Goal: Task Accomplishment & Management: Manage account settings

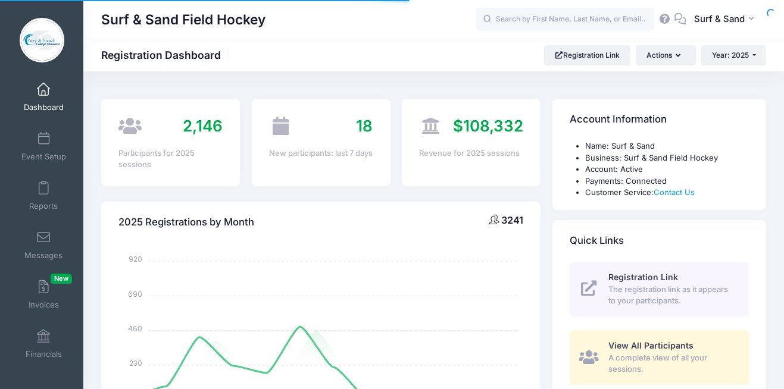
select select
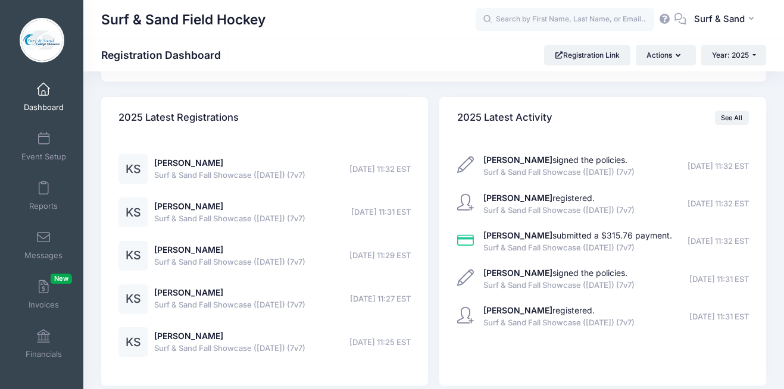
scroll to position [2898, 0]
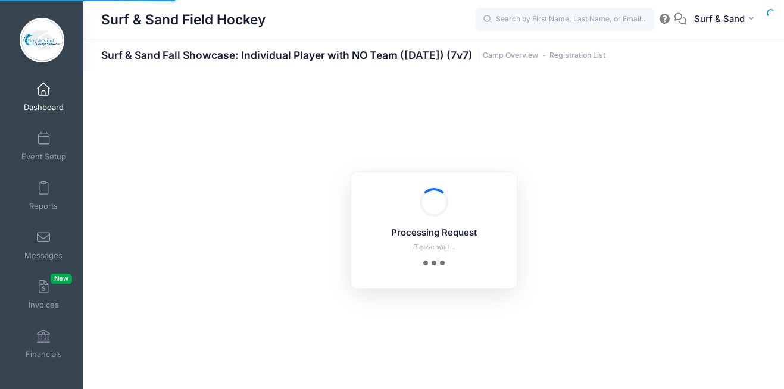
select select "10"
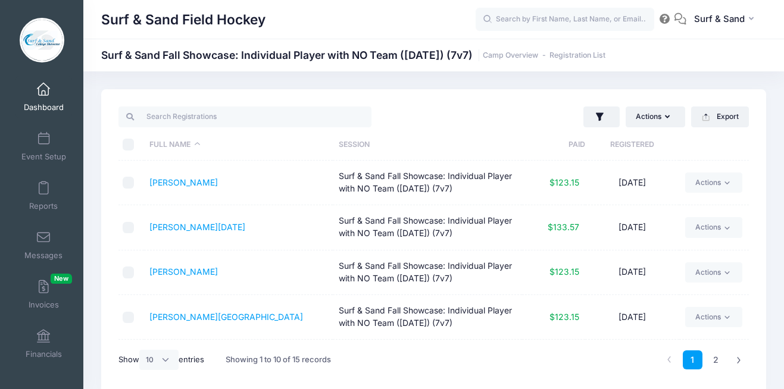
click at [644, 146] on th "Registered" at bounding box center [632, 145] width 95 height 32
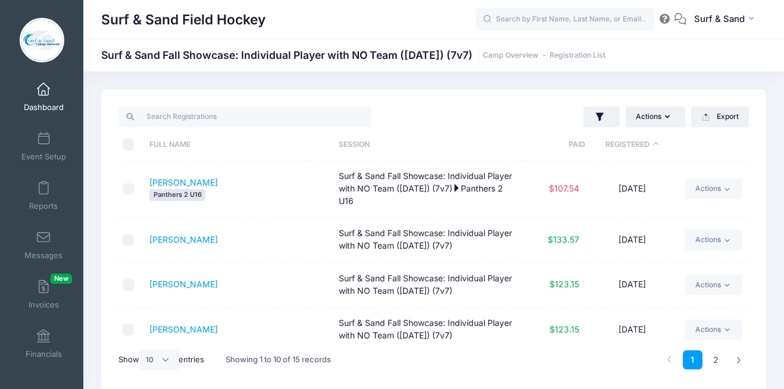
click at [644, 146] on th "Registered" at bounding box center [632, 145] width 95 height 32
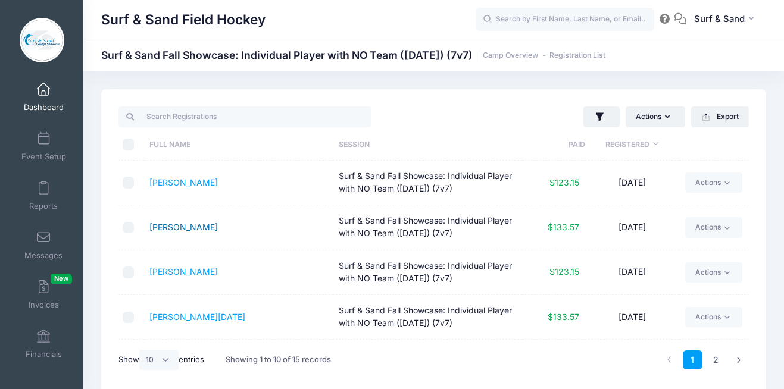
click at [186, 227] on link "Glass, Emily" at bounding box center [183, 227] width 68 height 10
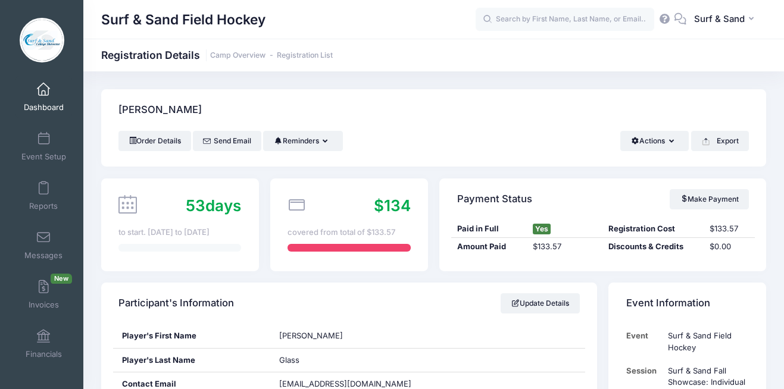
click at [38, 98] on link "Dashboard" at bounding box center [43, 97] width 57 height 42
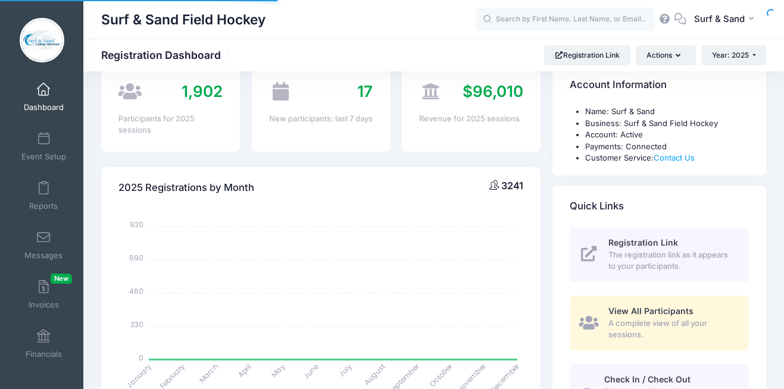
select select
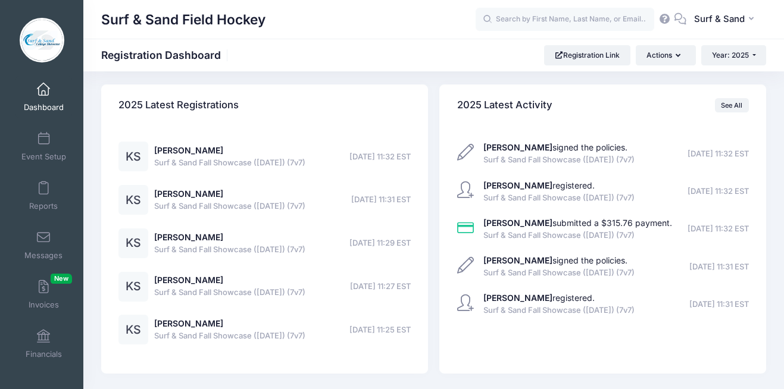
scroll to position [2842, 0]
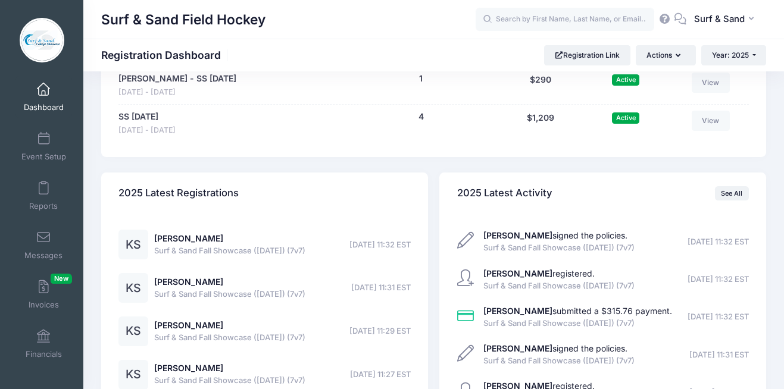
click at [304, 47] on link "Surf & Sand Fall Showcase: Individual Player with NO Team ([DATE]) (7v7)" at bounding box center [229, 34] width 221 height 25
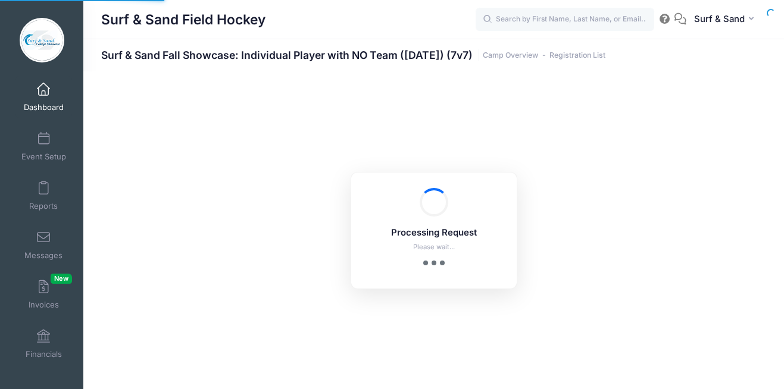
select select "10"
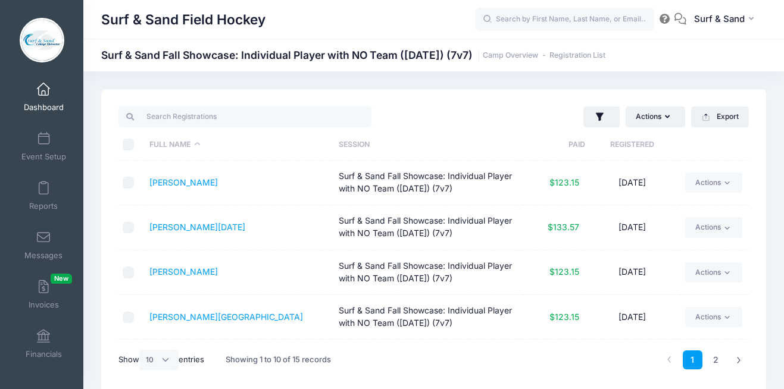
click at [634, 149] on th "Registered" at bounding box center [632, 145] width 95 height 32
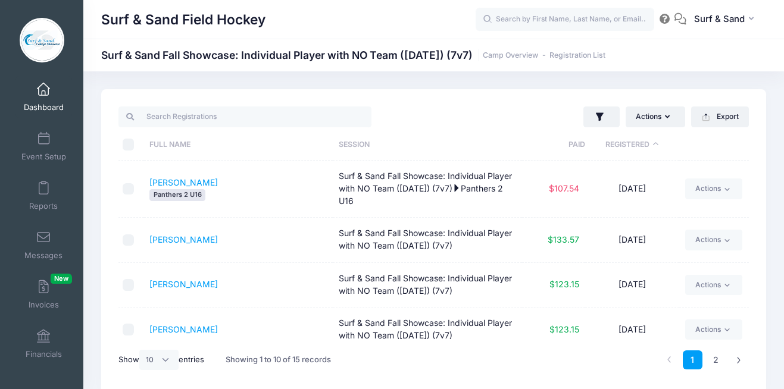
click at [634, 149] on th "Registered" at bounding box center [632, 145] width 95 height 32
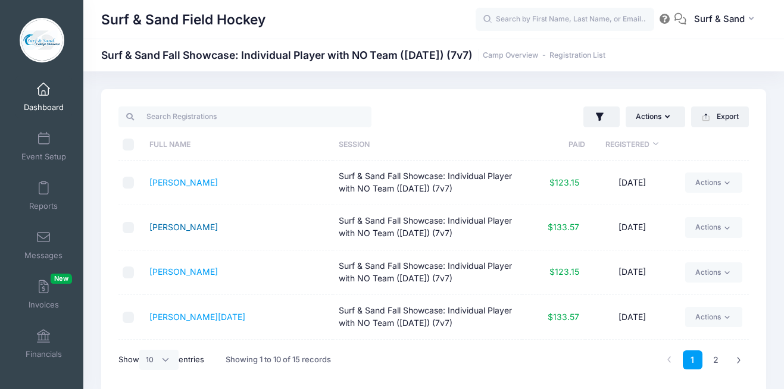
click at [187, 229] on link "[PERSON_NAME]" at bounding box center [183, 227] width 68 height 10
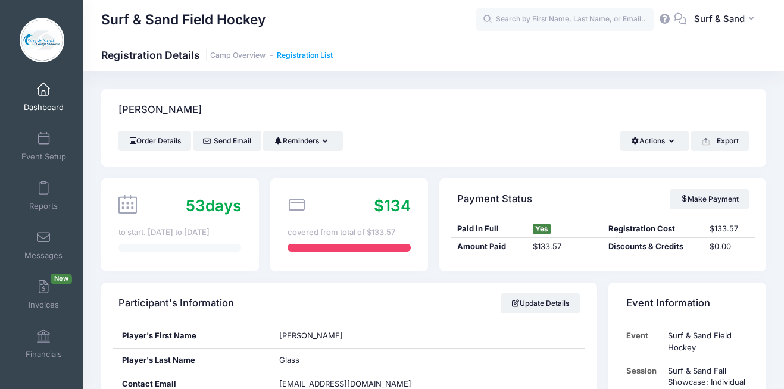
click at [318, 52] on link "Registration List" at bounding box center [305, 55] width 56 height 9
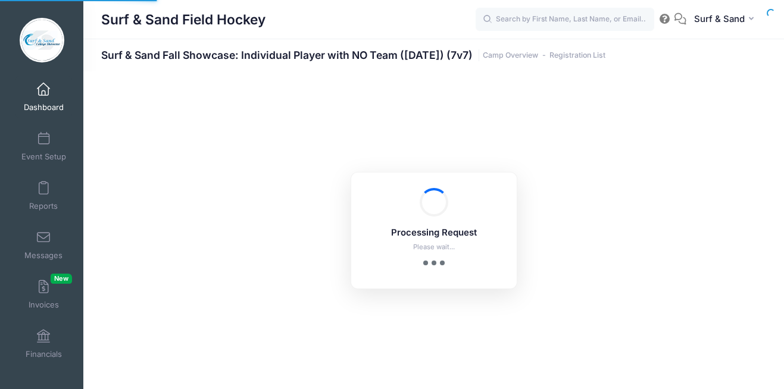
select select "10"
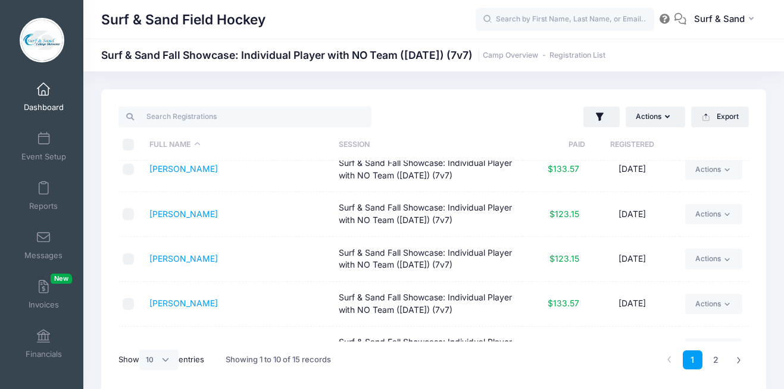
scroll to position [267, 0]
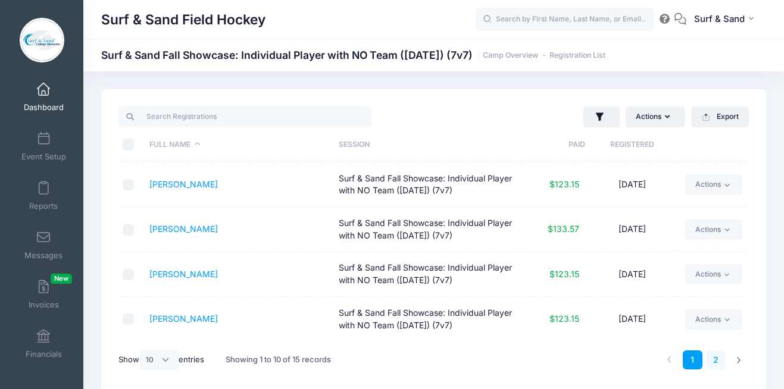
click at [715, 361] on link "2" at bounding box center [716, 361] width 20 height 20
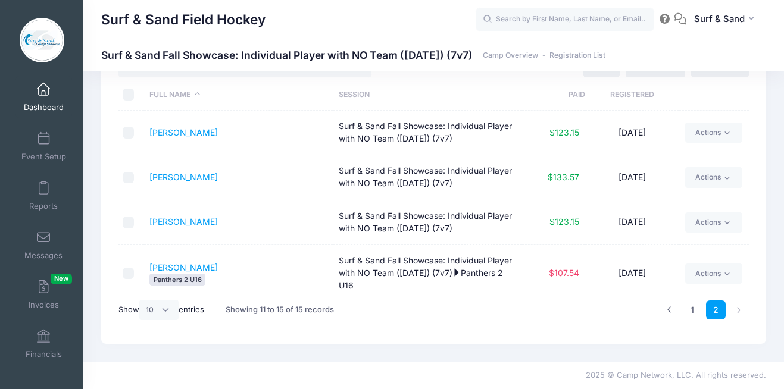
scroll to position [0, 0]
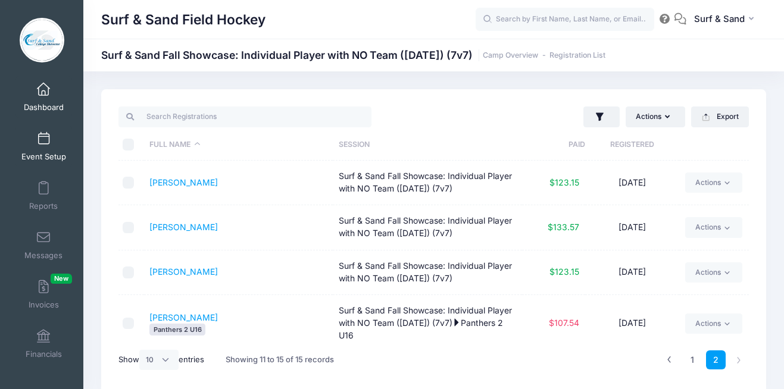
click at [43, 144] on span at bounding box center [43, 139] width 0 height 13
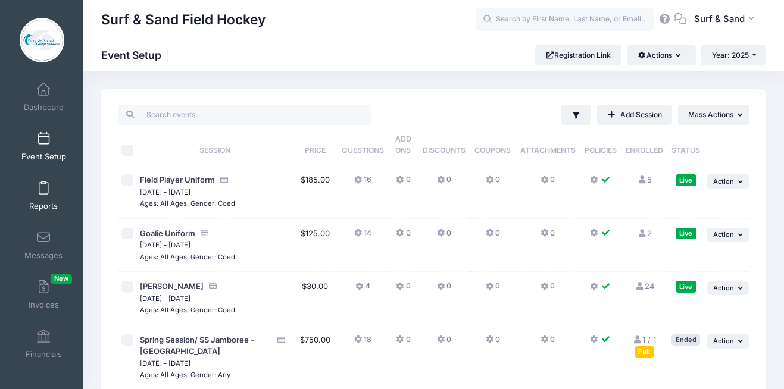
click at [49, 194] on link "Reports" at bounding box center [43, 196] width 57 height 42
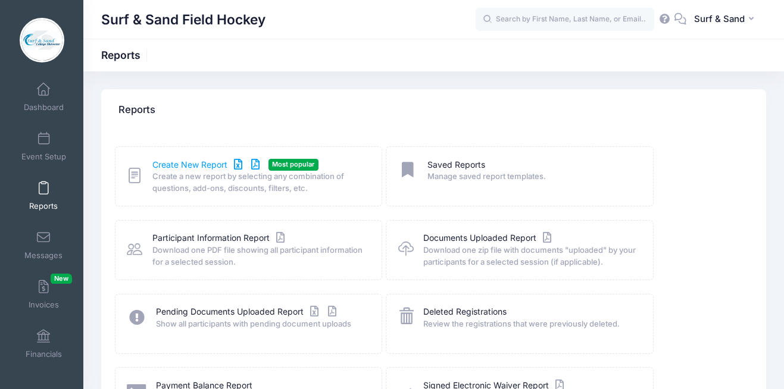
click at [178, 166] on link "Create New Report" at bounding box center [207, 165] width 111 height 13
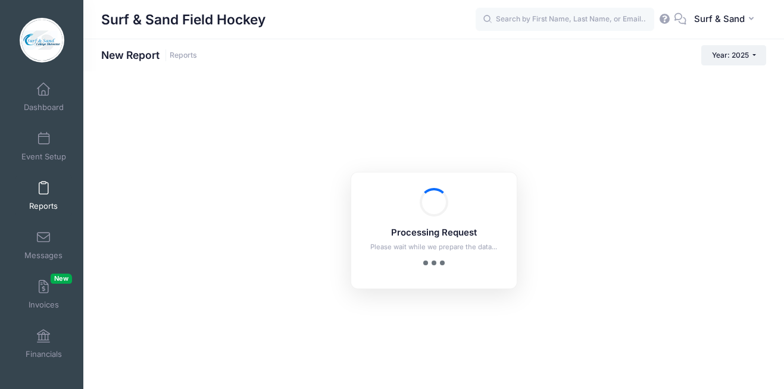
checkbox input "true"
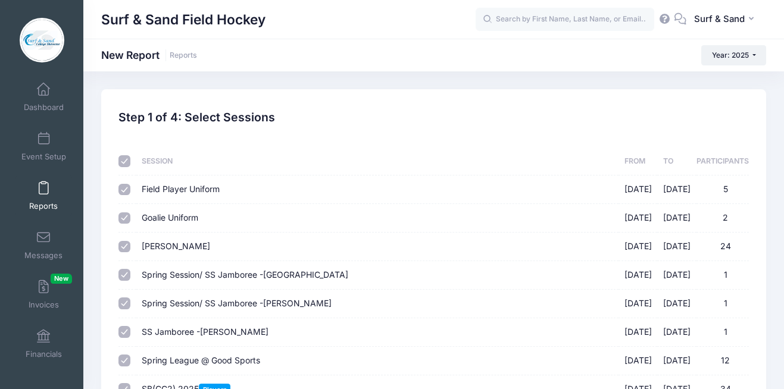
click at [127, 161] on input "checkbox" at bounding box center [125, 161] width 12 height 12
checkbox input "false"
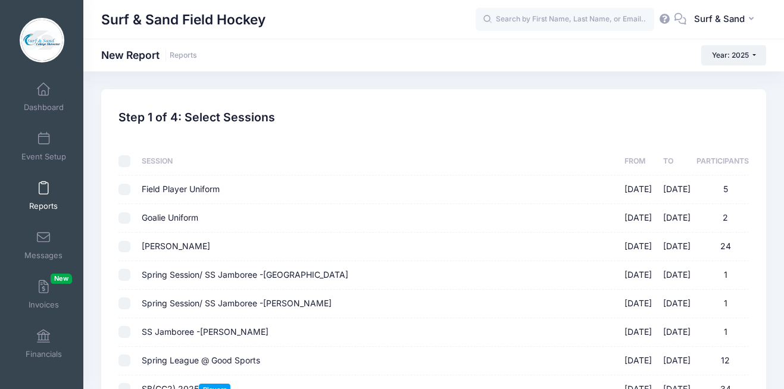
checkbox input "false"
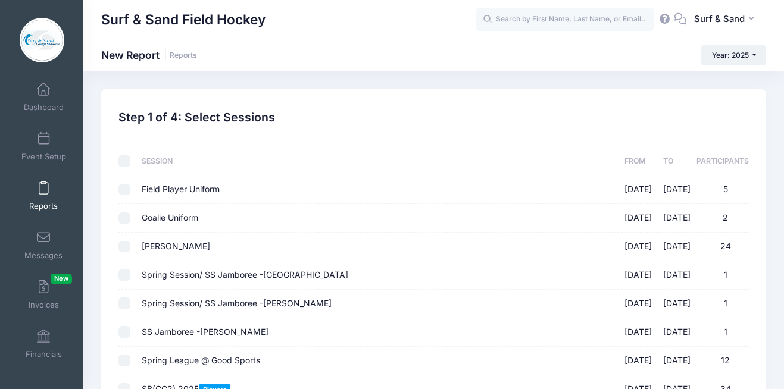
checkbox input "false"
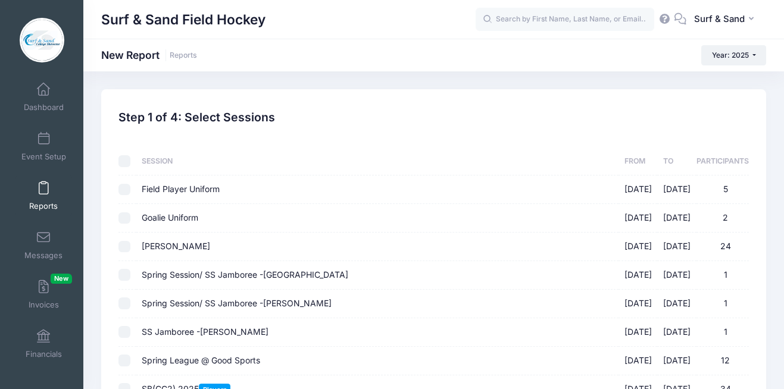
checkbox input "false"
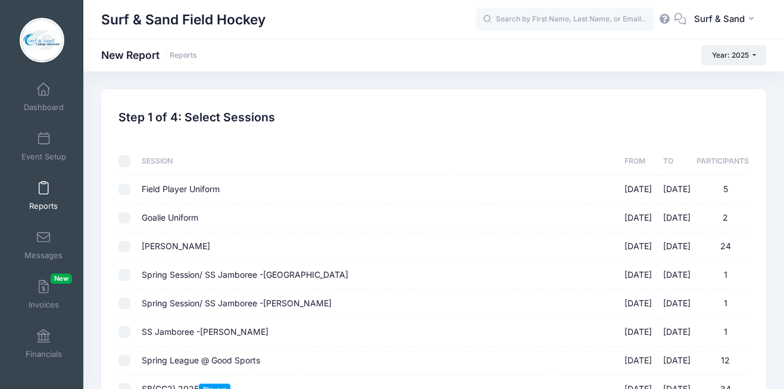
checkbox input "false"
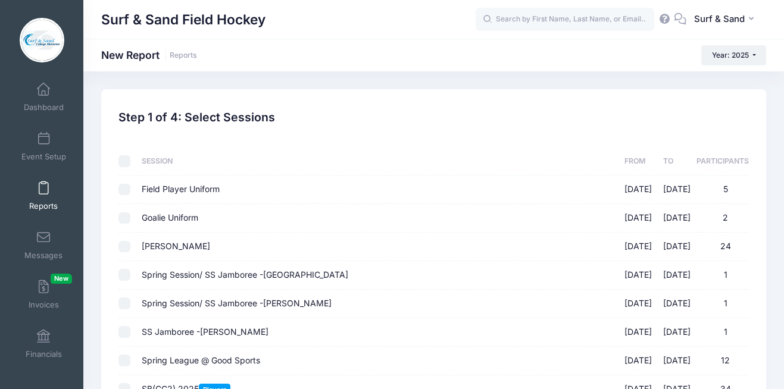
checkbox input "false"
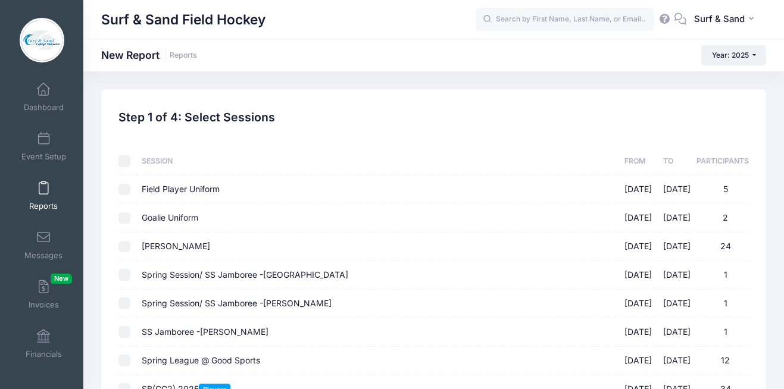
checkbox input "false"
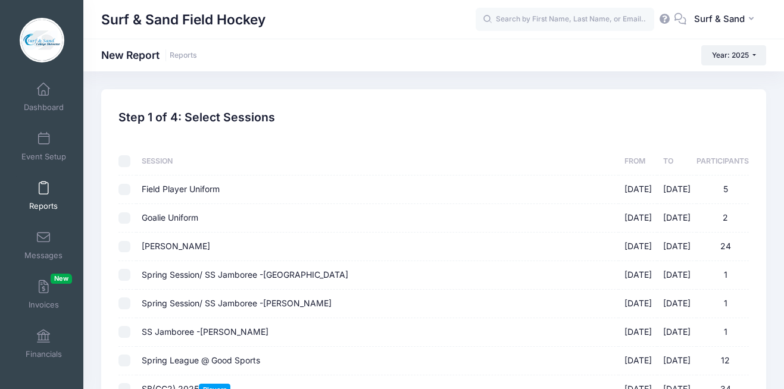
checkbox input "false"
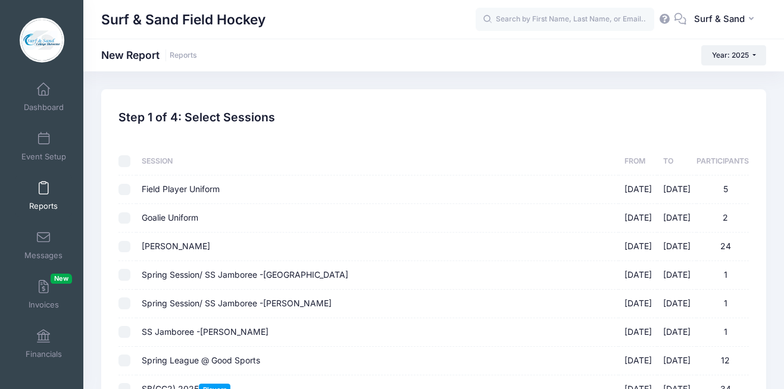
checkbox input "false"
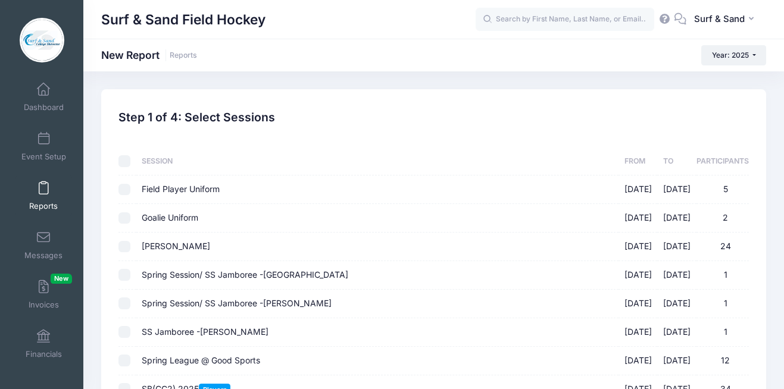
checkbox input "false"
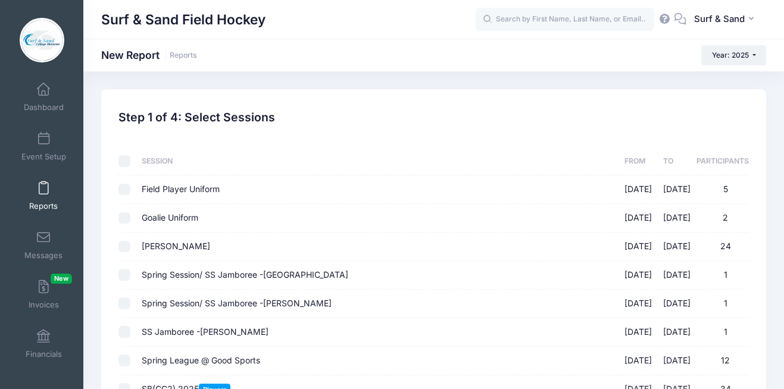
checkbox input "false"
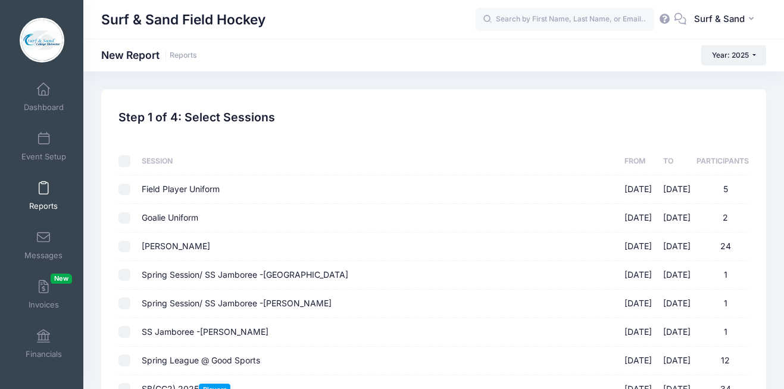
checkbox input "false"
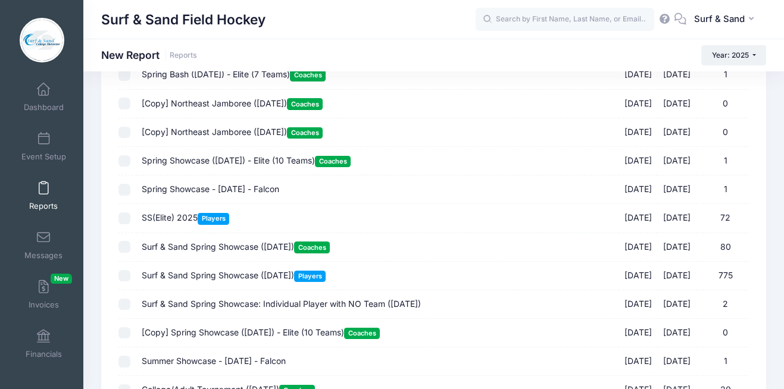
scroll to position [889, 0]
click at [43, 95] on span at bounding box center [43, 89] width 0 height 13
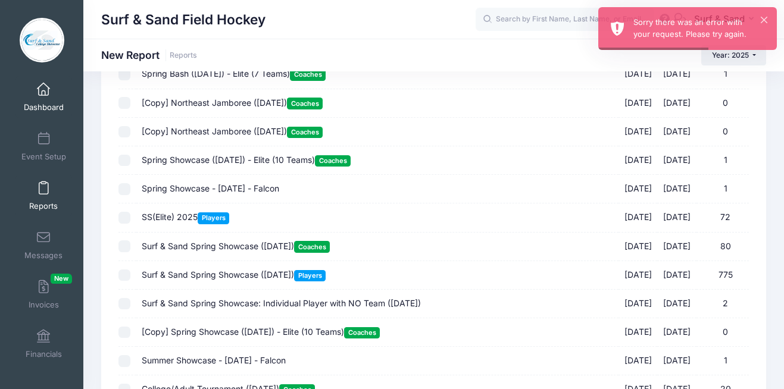
click at [48, 98] on link "Dashboard" at bounding box center [43, 97] width 57 height 42
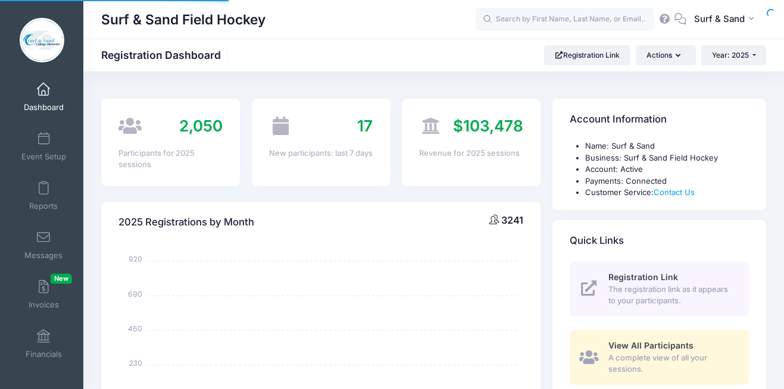
select select
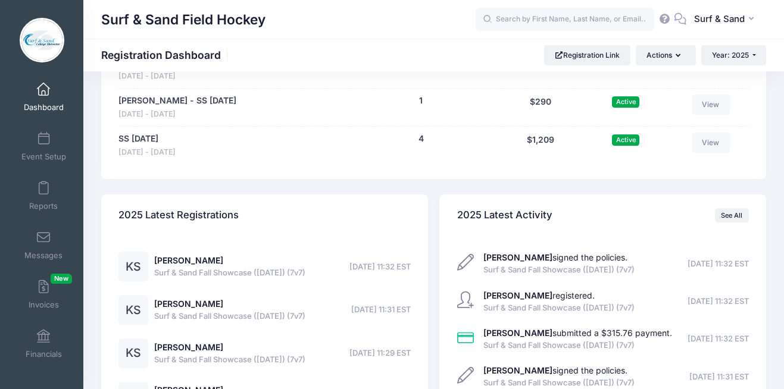
scroll to position [2808, 0]
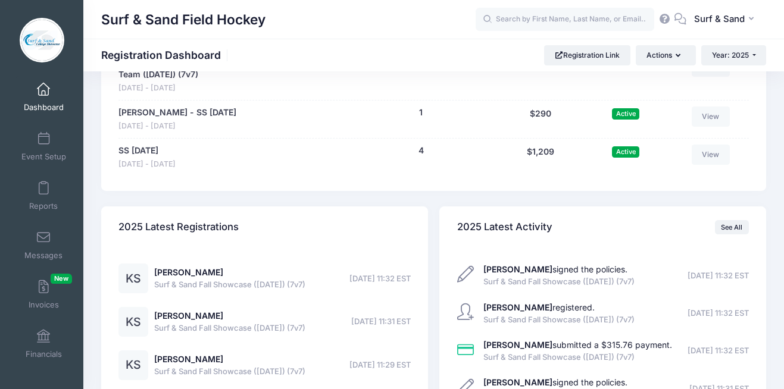
click at [718, 39] on link "View" at bounding box center [711, 28] width 38 height 20
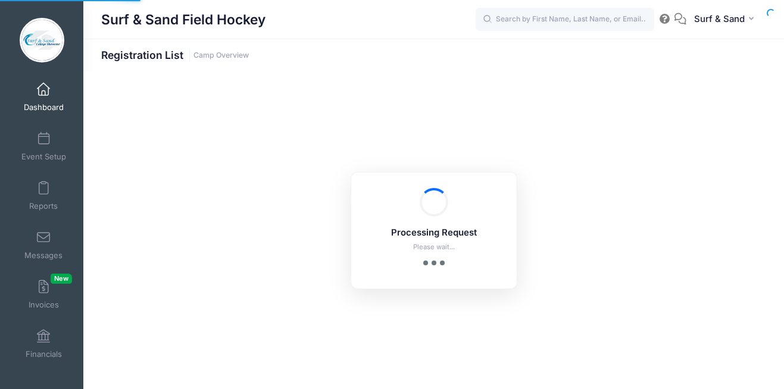
select select "10"
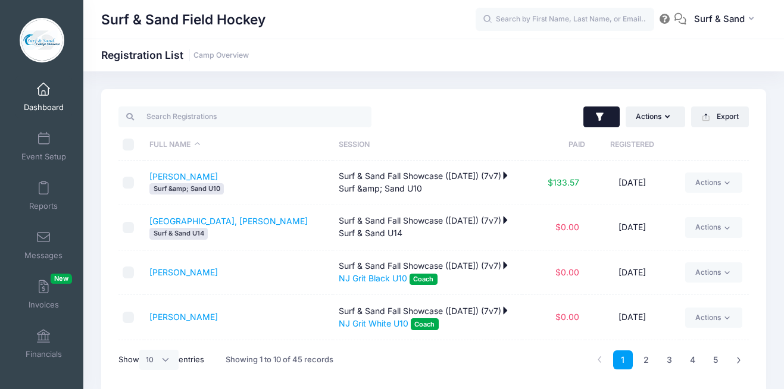
click at [600, 114] on icon "button" at bounding box center [600, 117] width 8 height 8
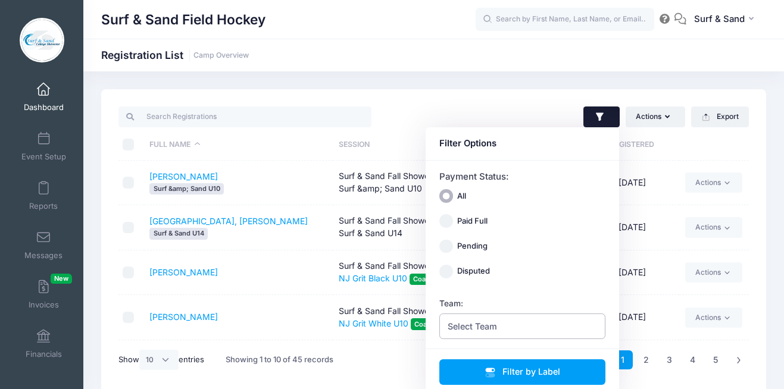
click at [526, 320] on span "Select Team" at bounding box center [523, 327] width 167 height 26
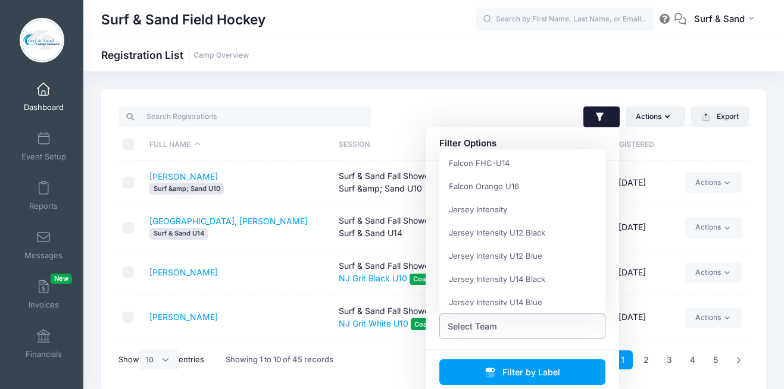
scroll to position [70, 0]
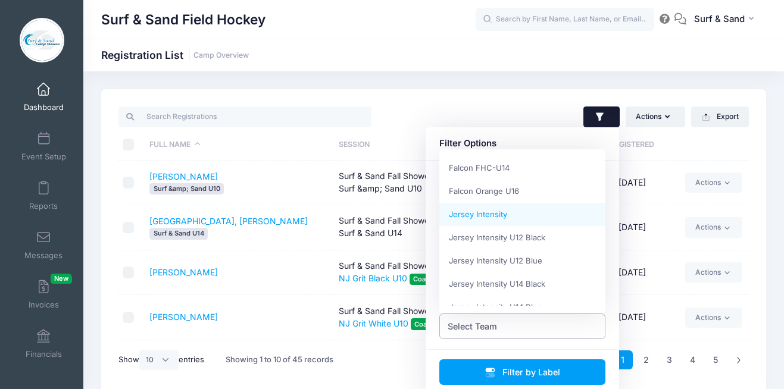
select select "Jersey Intensity"
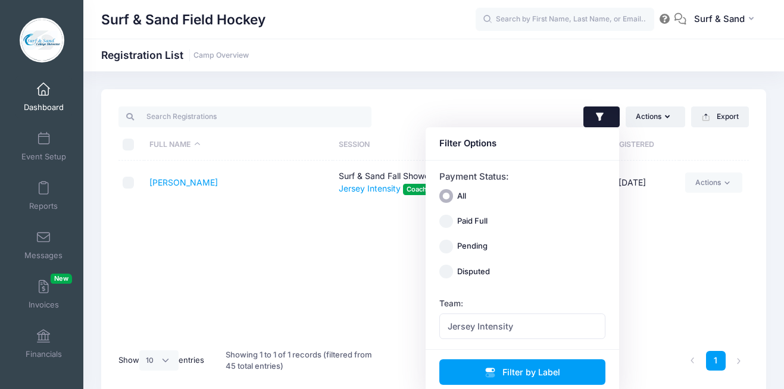
click at [311, 267] on div "Full Name Session Paid Registered Stefanelli, Kathleen Surf & Sand Fall Showcas…" at bounding box center [434, 251] width 631 height 181
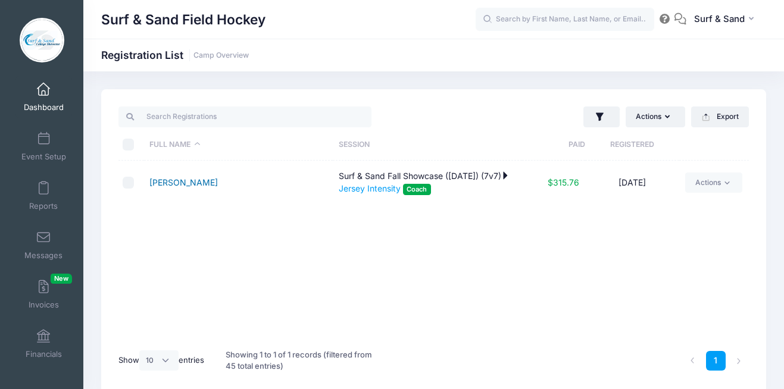
click at [218, 185] on link "Stefanelli, Kathleen" at bounding box center [183, 182] width 68 height 10
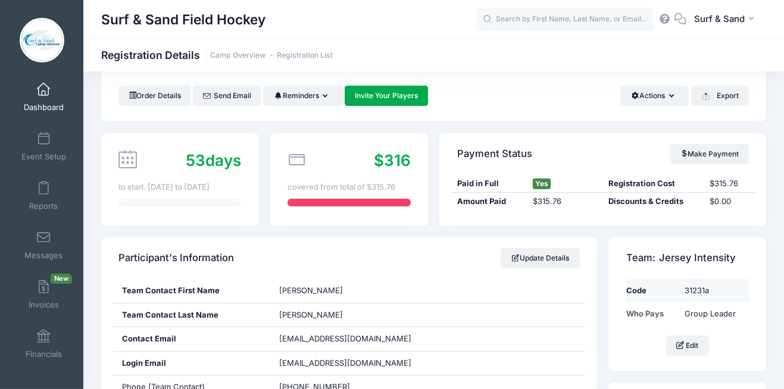
scroll to position [104, 0]
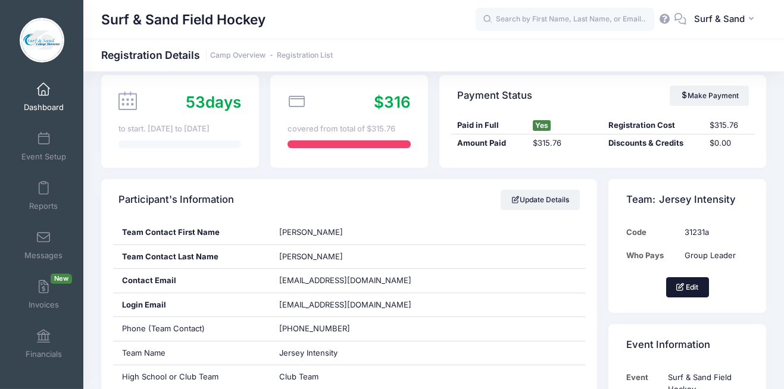
click at [695, 291] on button "Edit" at bounding box center [687, 288] width 43 height 20
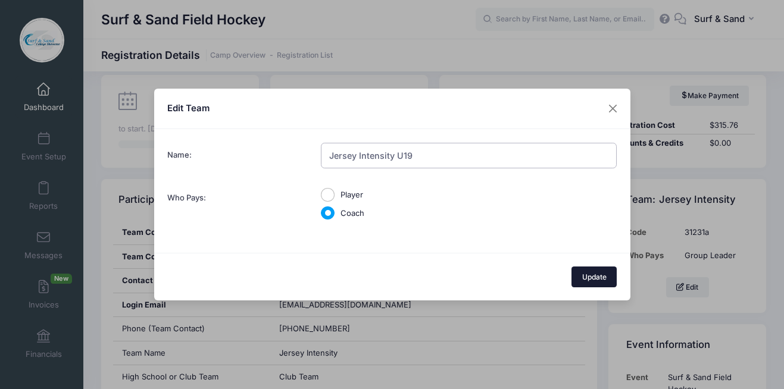
type input "Jersey Intensity U19"
click at [606, 275] on button "Update" at bounding box center [594, 277] width 45 height 20
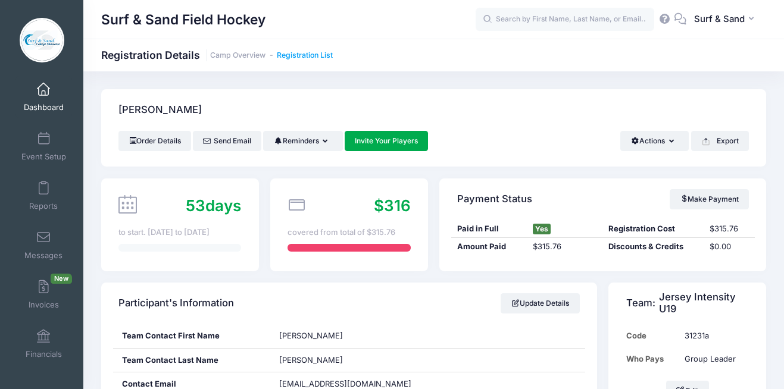
click at [320, 55] on link "Registration List" at bounding box center [305, 55] width 56 height 9
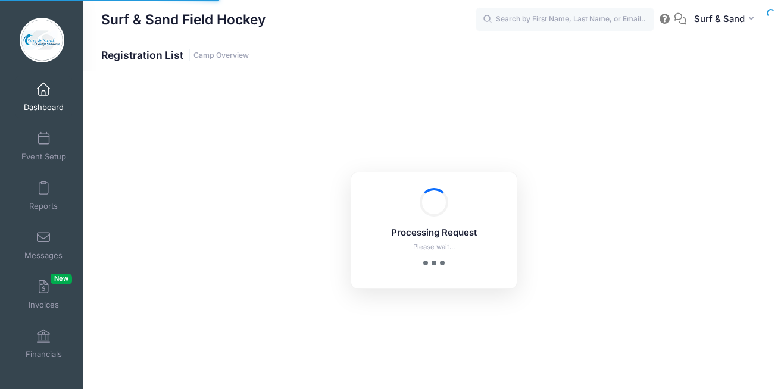
select select "10"
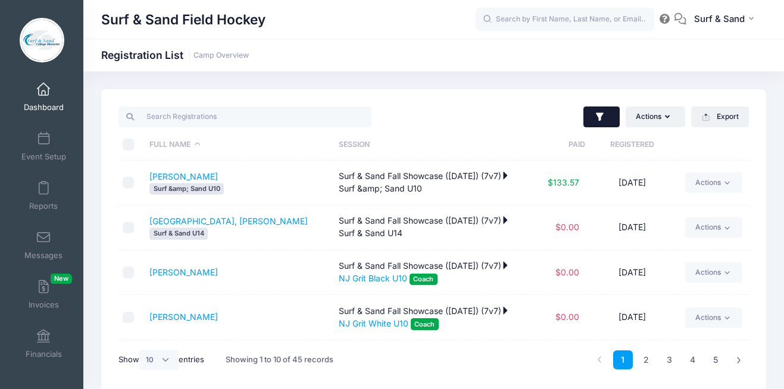
click at [599, 117] on icon "button" at bounding box center [600, 117] width 8 height 8
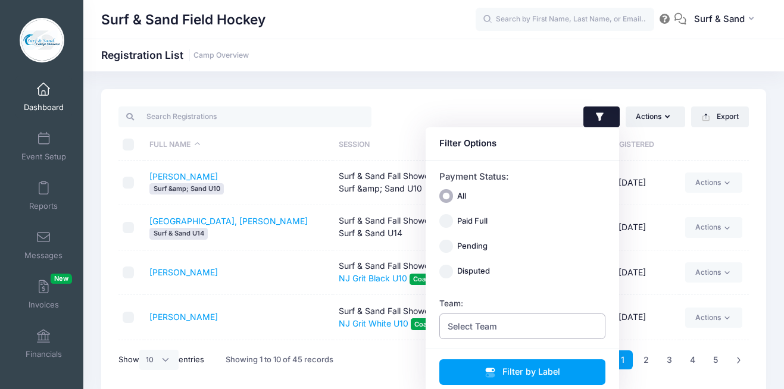
click at [530, 322] on span "Select Team" at bounding box center [523, 327] width 167 height 26
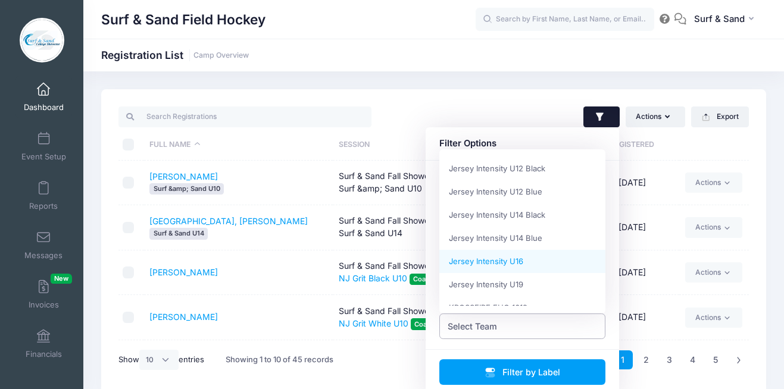
scroll to position [162, 0]
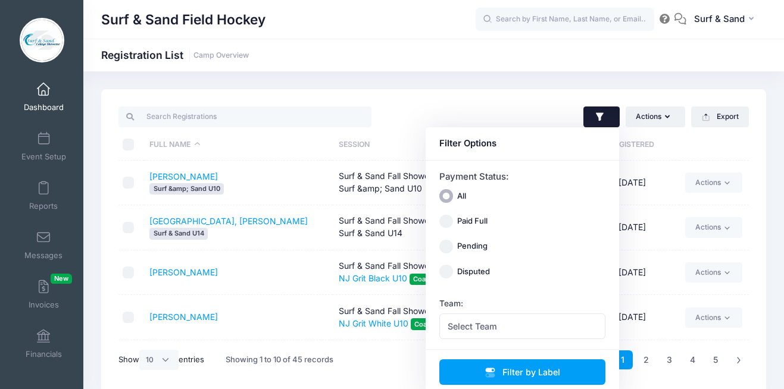
click at [532, 80] on div "Surf & Sand Field Hockey Registration List Camp Overview" at bounding box center [433, 241] width 701 height 341
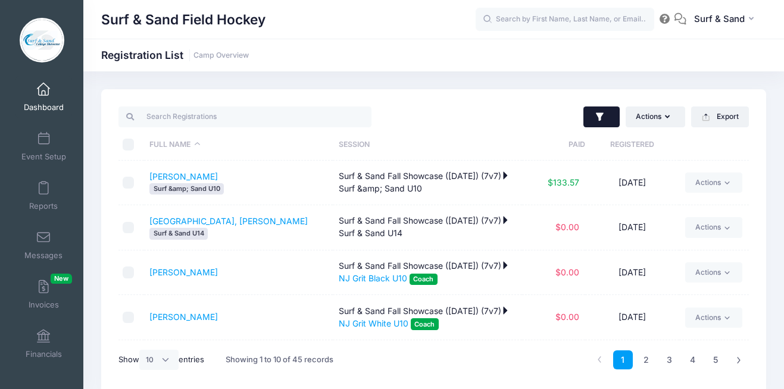
click at [601, 113] on icon "button" at bounding box center [600, 117] width 8 height 8
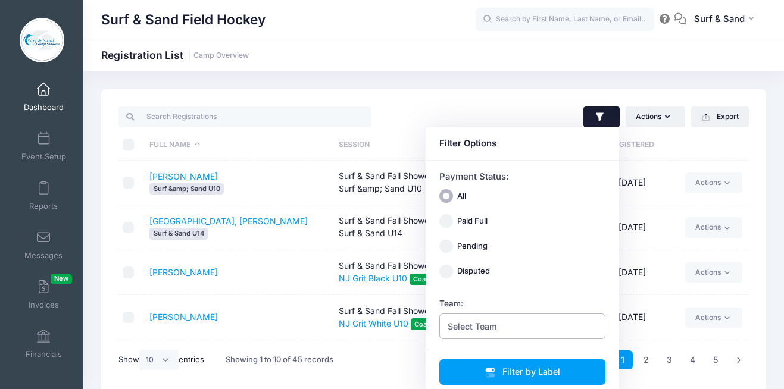
click at [546, 327] on span "Select Team" at bounding box center [523, 327] width 167 height 26
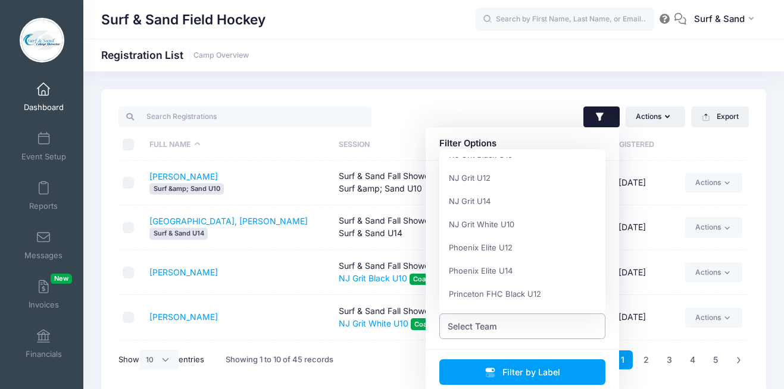
scroll to position [501, 0]
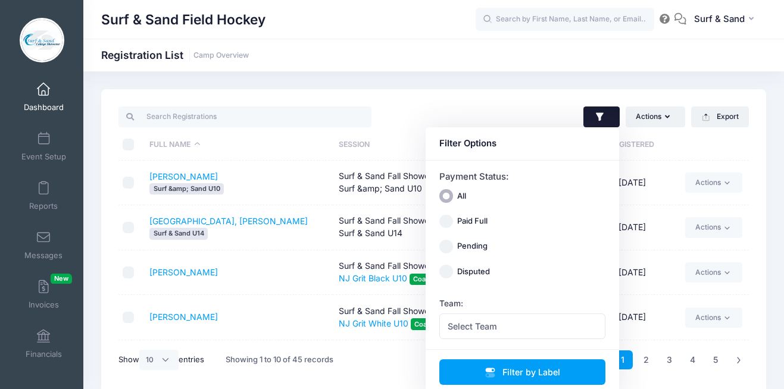
click at [512, 82] on div "Surf & Sand Field Hockey Registration List Camp Overview" at bounding box center [433, 241] width 701 height 341
